Goal: Navigation & Orientation: Find specific page/section

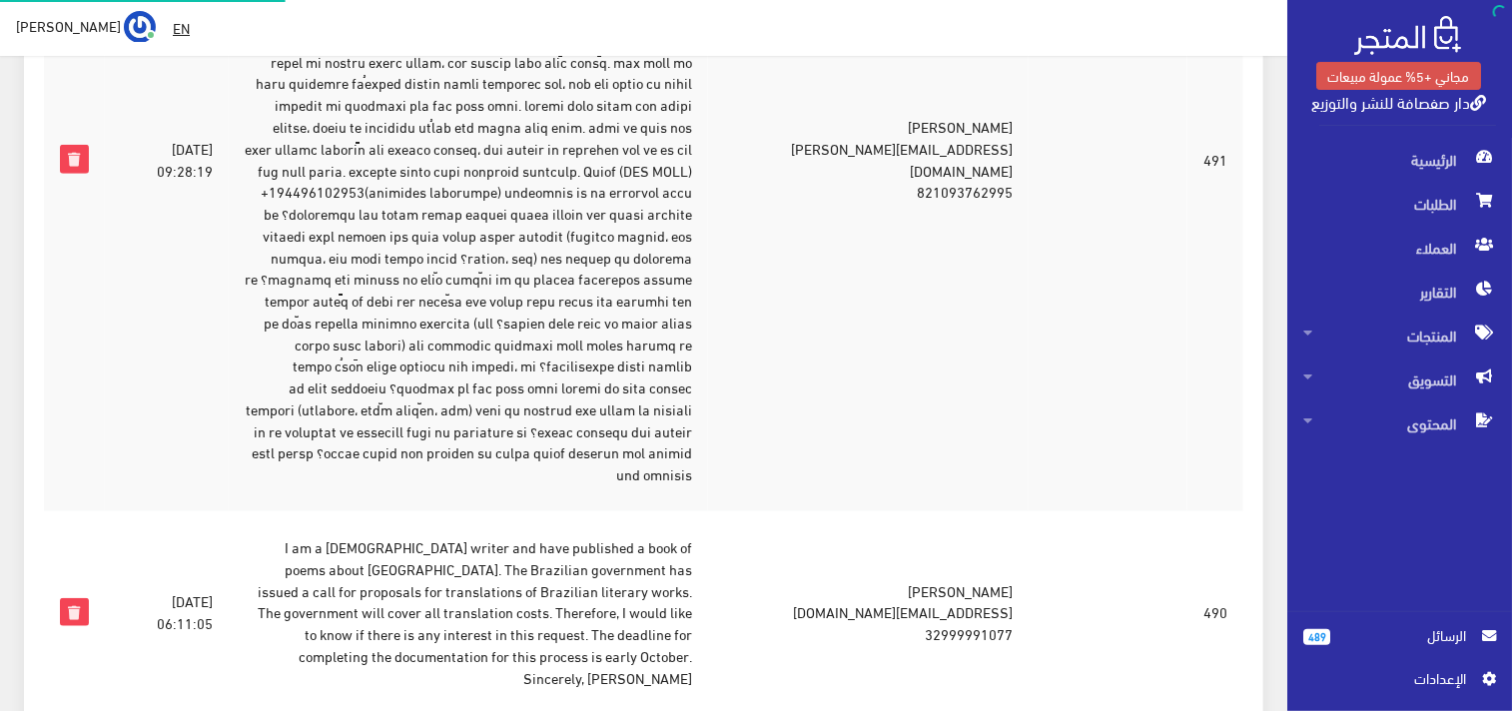
scroll to position [574, 0]
click at [646, 353] on td at bounding box center [468, 158] width 479 height 703
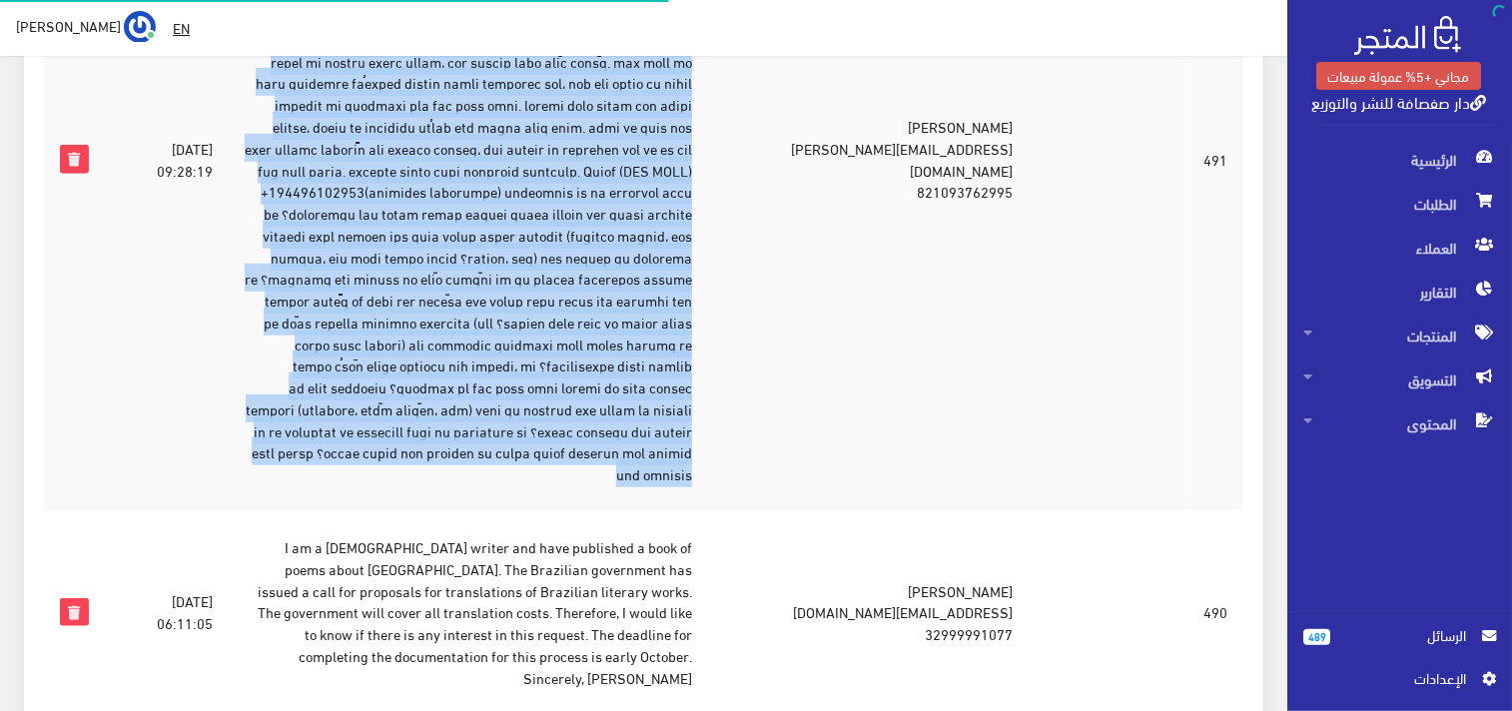
click at [647, 353] on td at bounding box center [468, 158] width 479 height 703
copy tr "السادة الكرام ... تحية طيبة وبعد اسمي الكوري هو LEE YEJI، واسمي العربي هو Lamya…"
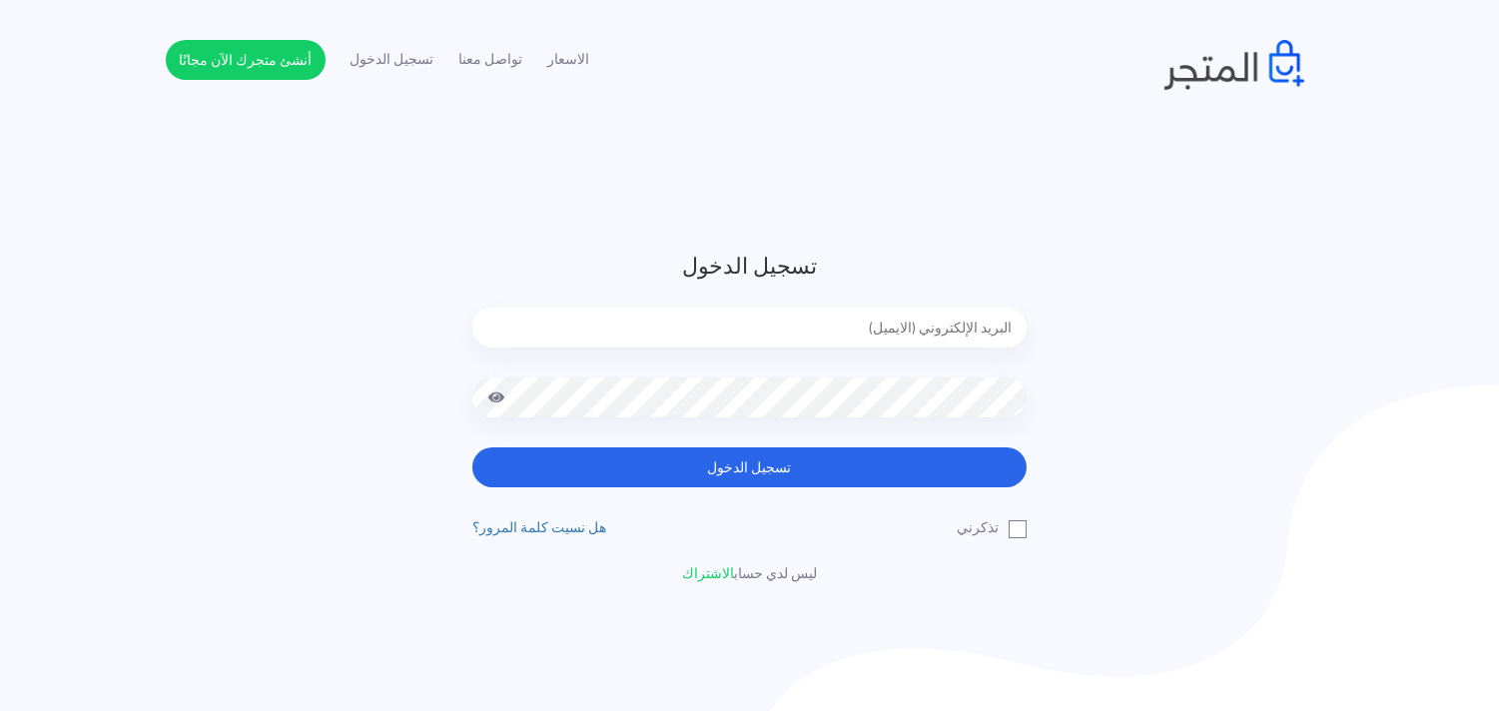
click at [539, 331] on input "email" at bounding box center [749, 328] width 554 height 40
type input "[EMAIL_ADDRESS][DOMAIN_NAME]"
click at [761, 406] on div at bounding box center [749, 413] width 554 height 70
click at [472, 447] on button "تسجيل الدخول" at bounding box center [749, 467] width 554 height 40
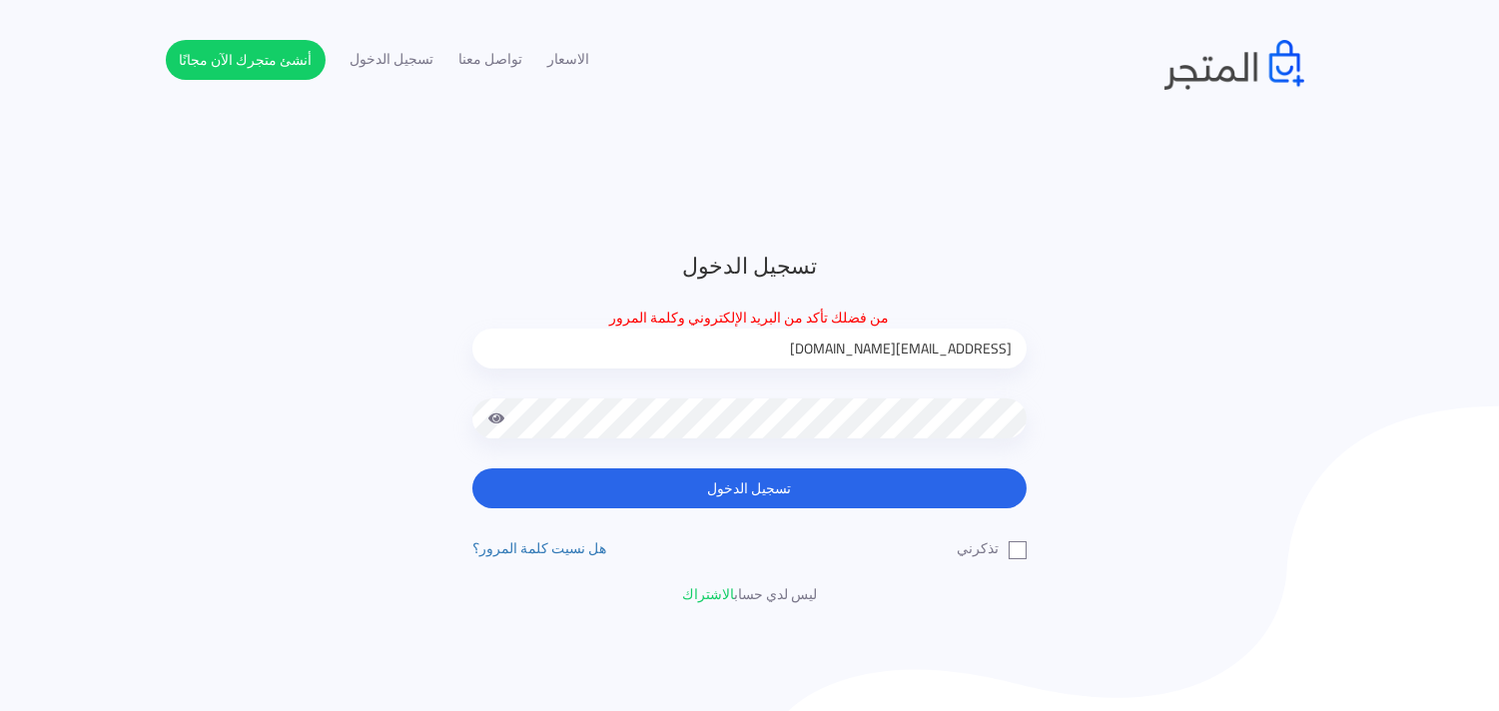
click at [472, 468] on button "تسجيل الدخول" at bounding box center [749, 488] width 554 height 40
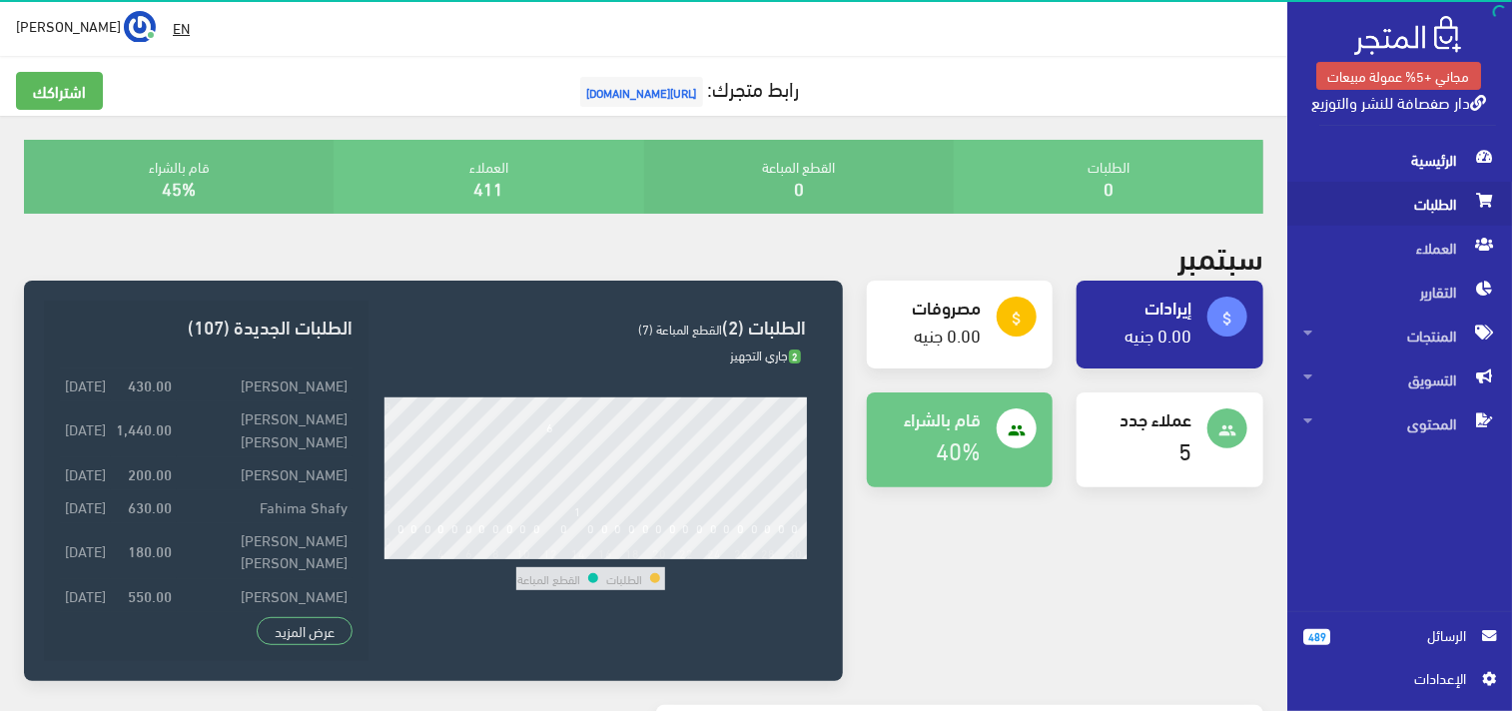
click at [1405, 186] on span "الطلبات" at bounding box center [1399, 204] width 193 height 44
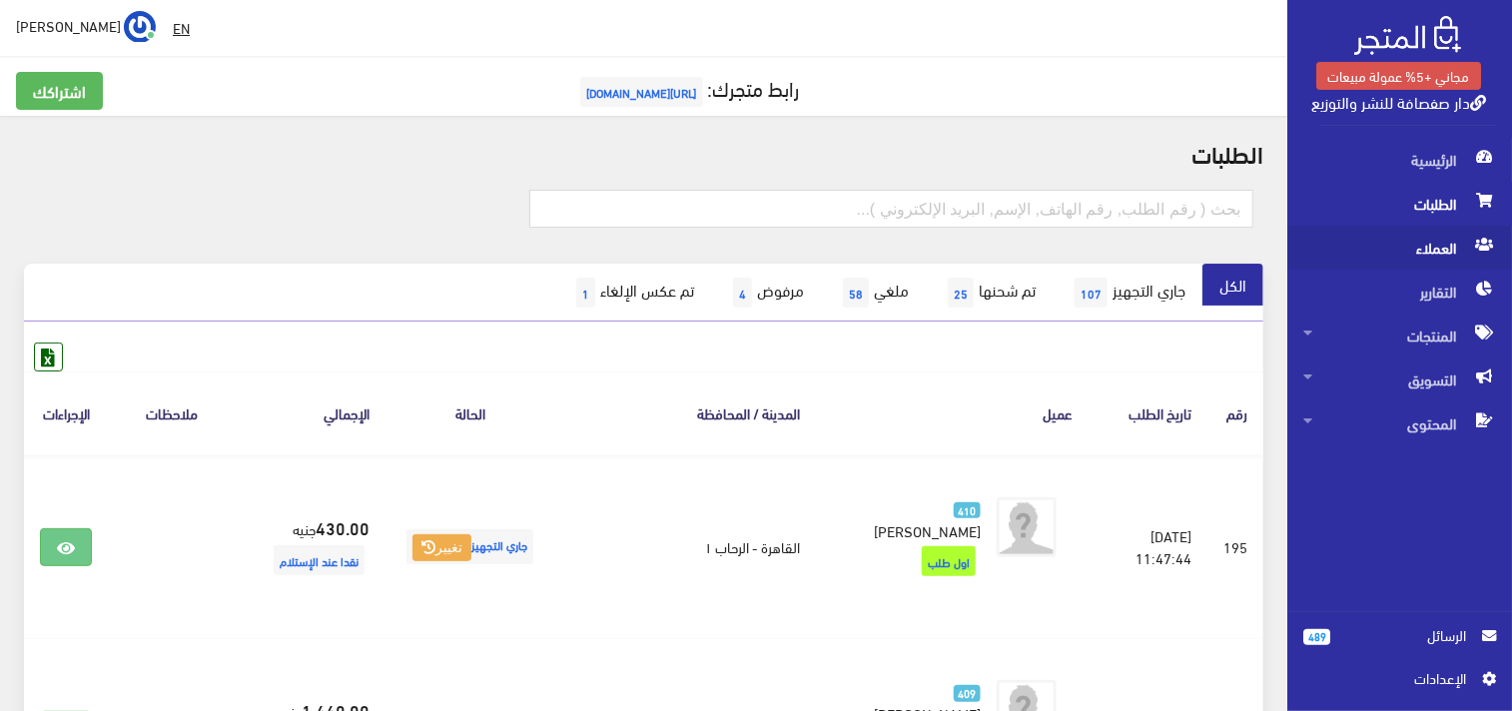
click at [1421, 234] on span "العملاء" at bounding box center [1399, 248] width 193 height 44
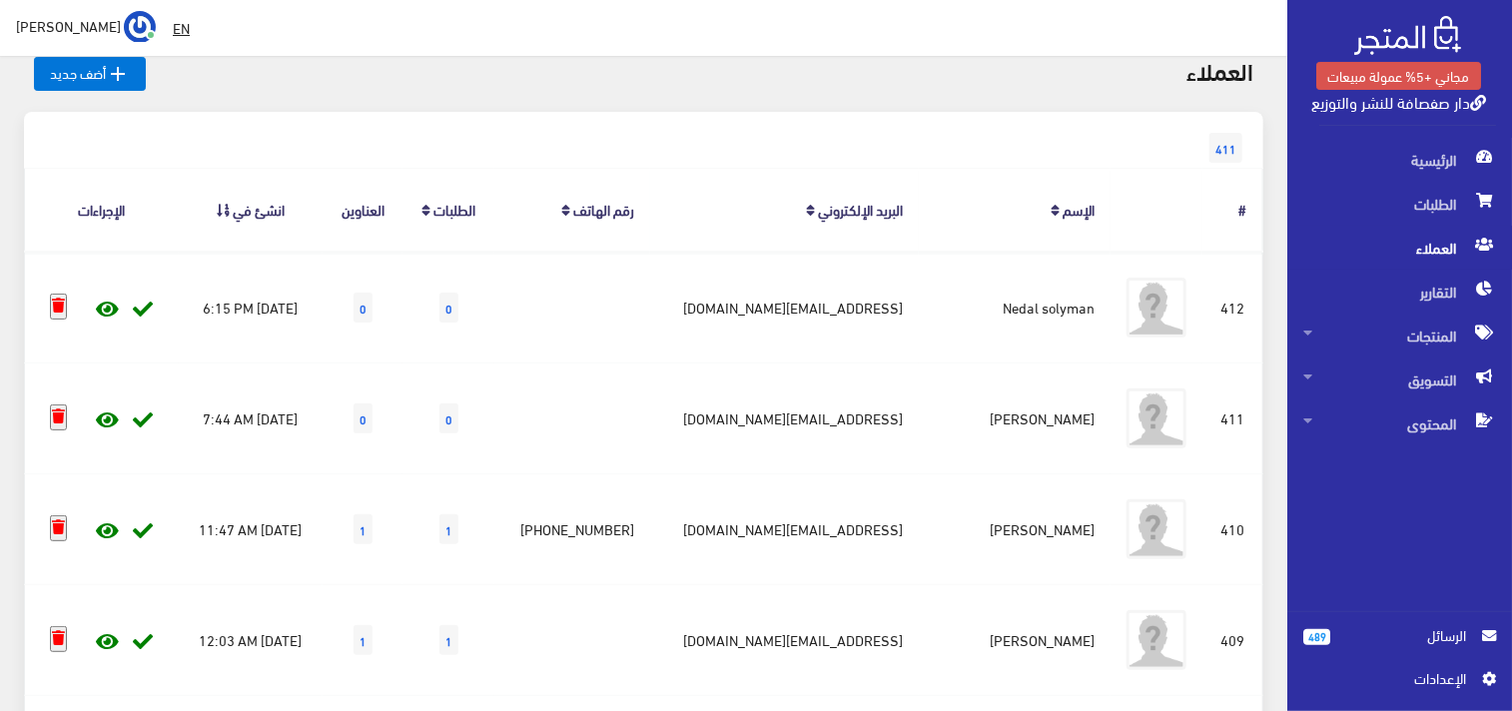
scroll to position [133, 0]
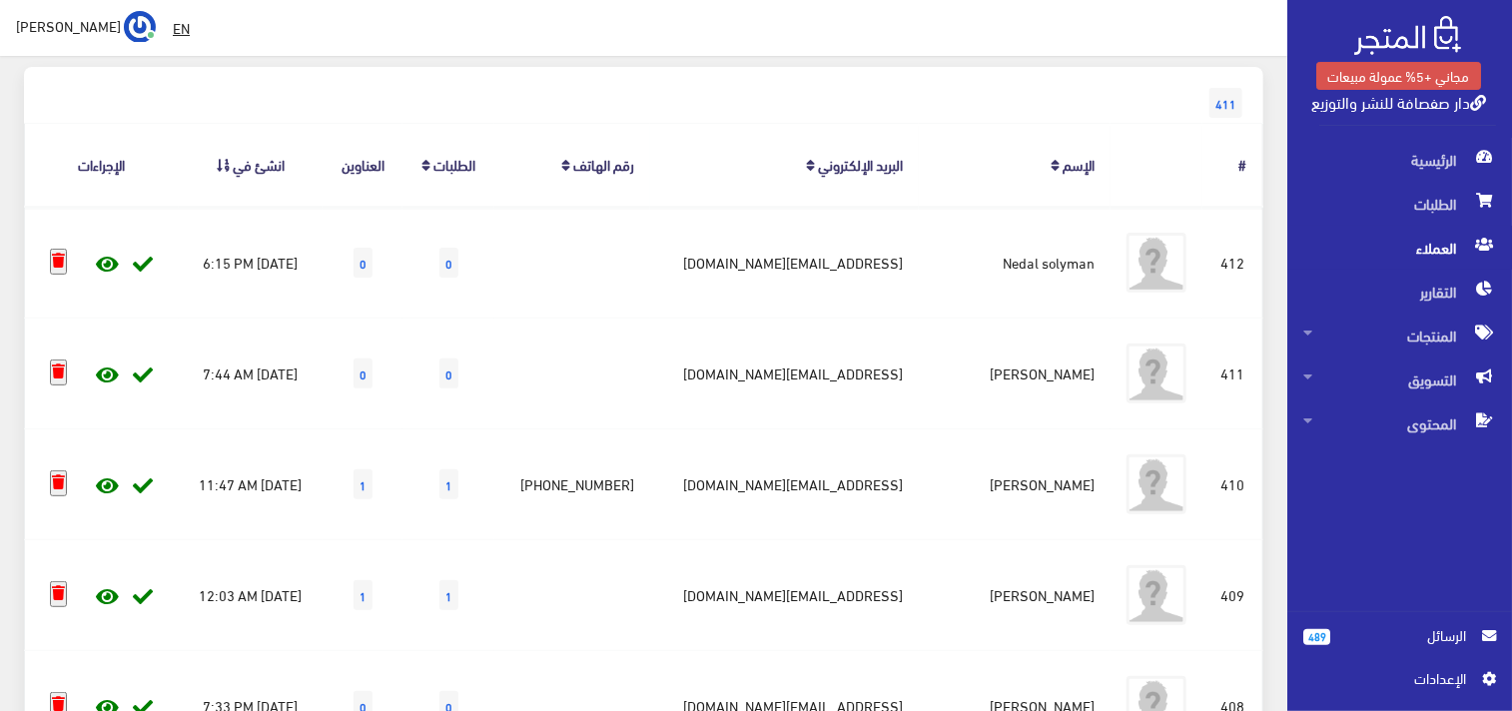
click at [1333, 627] on span "الرسائل" at bounding box center [1406, 635] width 152 height 22
